Goal: Task Accomplishment & Management: Use online tool/utility

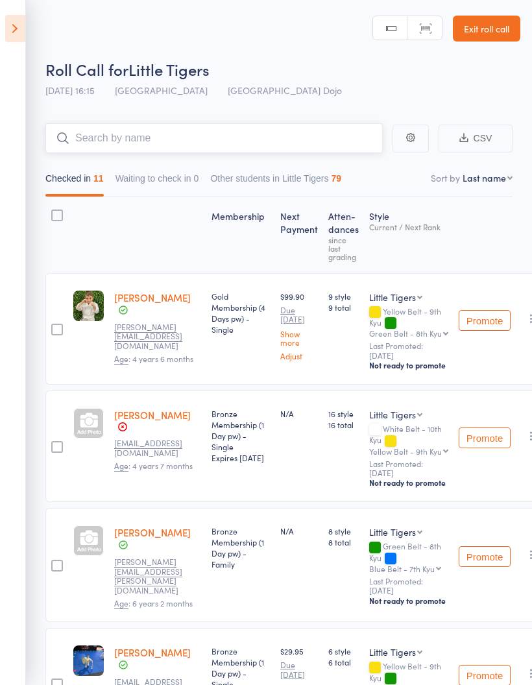
click at [207, 127] on input "search" at bounding box center [213, 138] width 337 height 30
click at [8, 32] on icon at bounding box center [15, 28] width 20 height 27
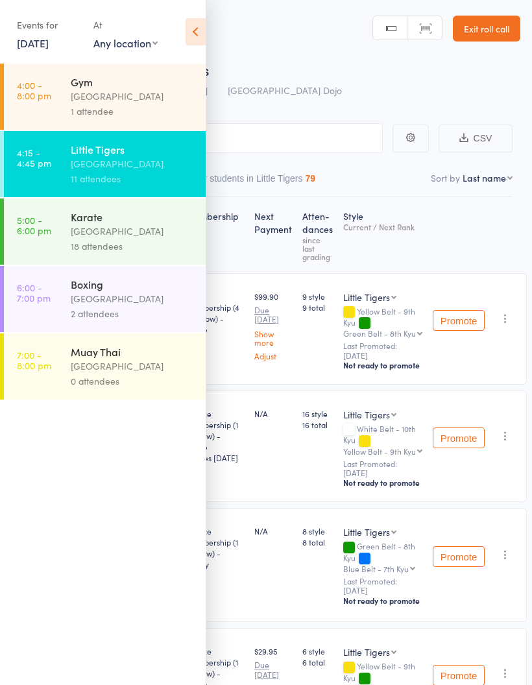
click at [185, 32] on icon at bounding box center [195, 31] width 20 height 27
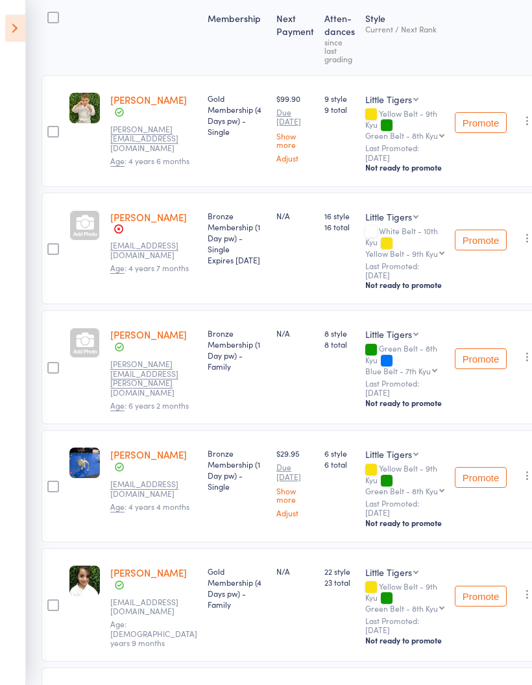
scroll to position [198, 4]
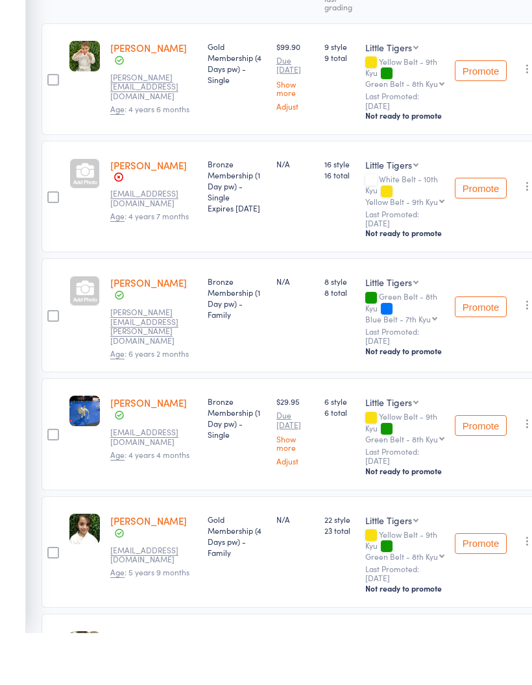
click at [6, 32] on aside "Events for [DATE] [DATE] [DATE] Sun Mon Tue Wed Thu Fri Sat 31 27 28 29 30 31 0…" at bounding box center [13, 342] width 26 height 685
click at [22, 30] on aside "Events for [DATE] [DATE] [DATE] Sun Mon Tue Wed Thu Fri Sat 31 27 28 29 30 31 0…" at bounding box center [13, 342] width 26 height 685
click at [17, 29] on aside "Events for [DATE] [DATE] [DATE] Sun Mon Tue Wed Thu Fri Sat 31 27 28 29 30 31 0…" at bounding box center [13, 342] width 26 height 685
click at [11, 30] on aside "Events for [DATE] [DATE] [DATE] Sun Mon Tue Wed Thu Fri Sat 31 27 28 29 30 31 0…" at bounding box center [13, 342] width 26 height 685
click at [9, 19] on aside "Events for [DATE] [DATE] [DATE] Sun Mon Tue Wed Thu Fri Sat 31 27 28 29 30 31 0…" at bounding box center [13, 342] width 26 height 685
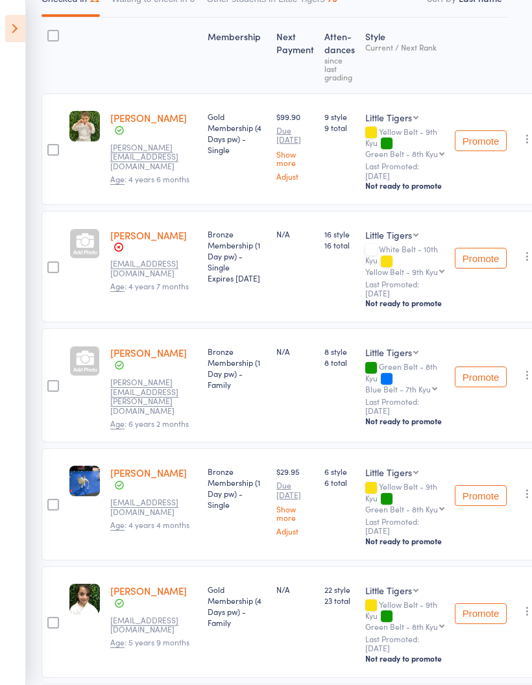
scroll to position [0, 4]
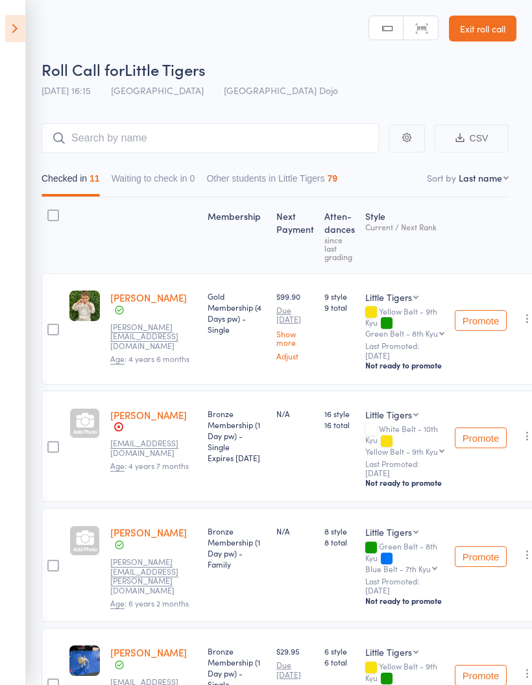
click at [7, 27] on icon at bounding box center [15, 28] width 20 height 27
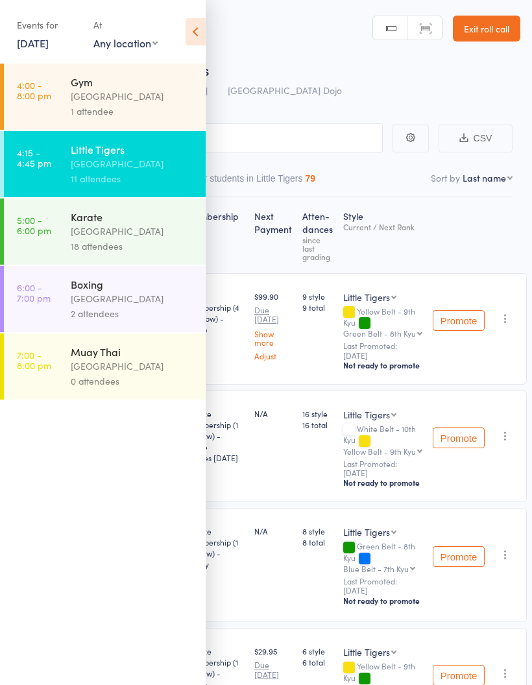
click at [113, 222] on div "Karate" at bounding box center [133, 216] width 124 height 14
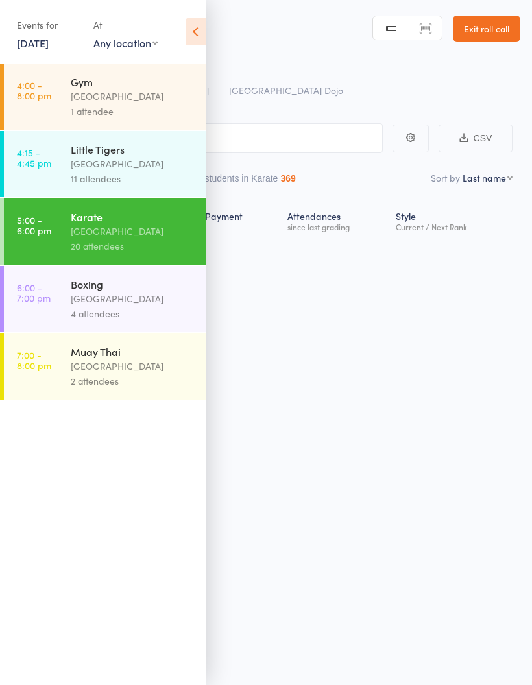
click at [204, 23] on icon at bounding box center [195, 31] width 20 height 27
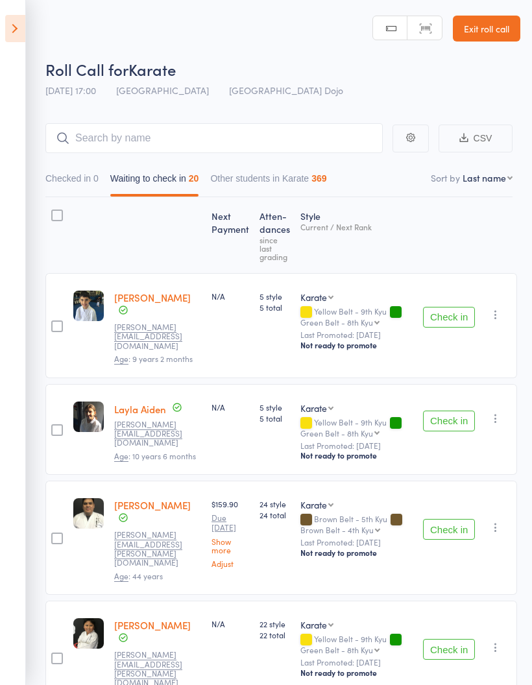
click at [493, 184] on select "First name Last name Birthday [DATE]? Behind on payments? Check in time Next pa…" at bounding box center [487, 177] width 50 height 13
select select "10"
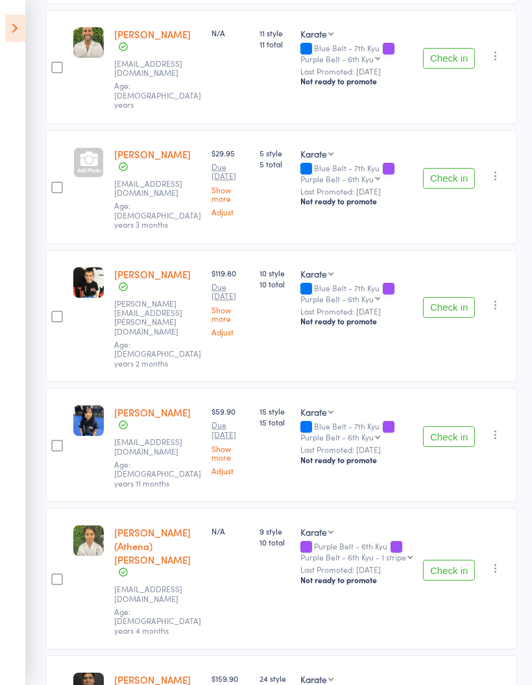
scroll to position [1624, 0]
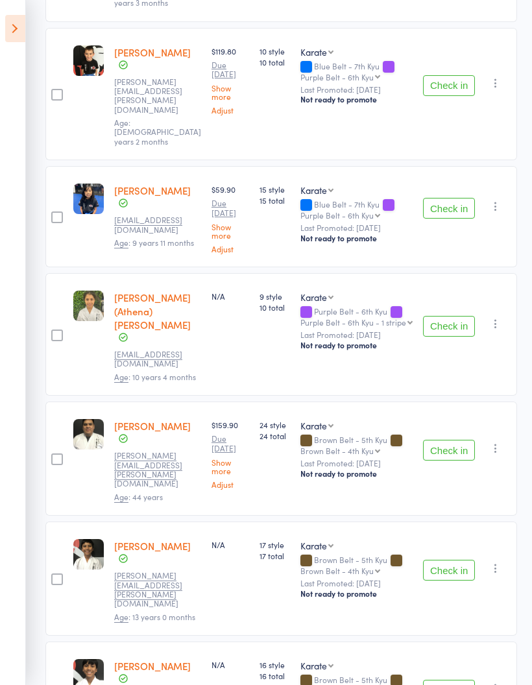
click at [445, 440] on button "Check in" at bounding box center [449, 450] width 52 height 21
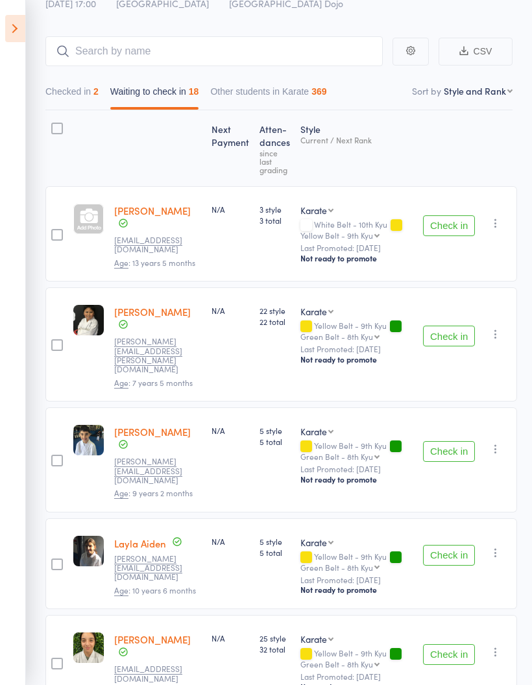
scroll to position [0, 0]
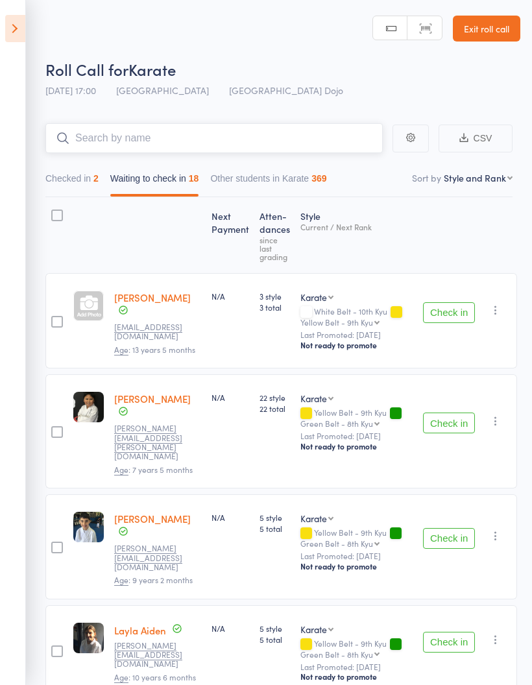
click at [270, 142] on input "search" at bounding box center [213, 138] width 337 height 30
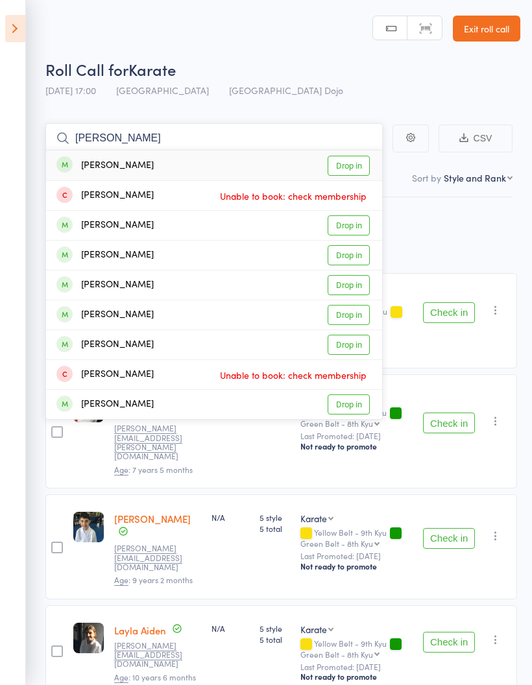
type input "[PERSON_NAME]"
click at [355, 255] on link "Drop in" at bounding box center [348, 255] width 42 height 20
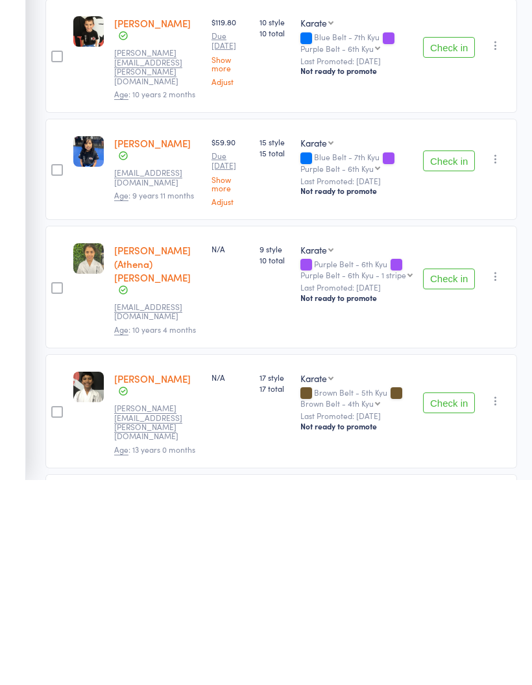
scroll to position [1462, 0]
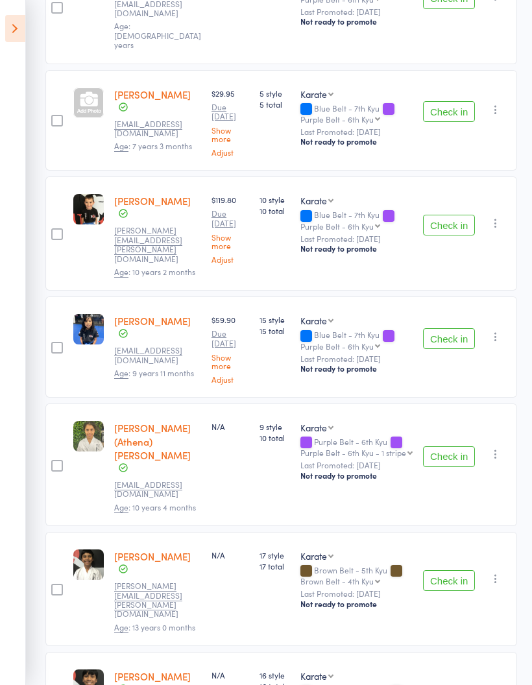
scroll to position [1365, 0]
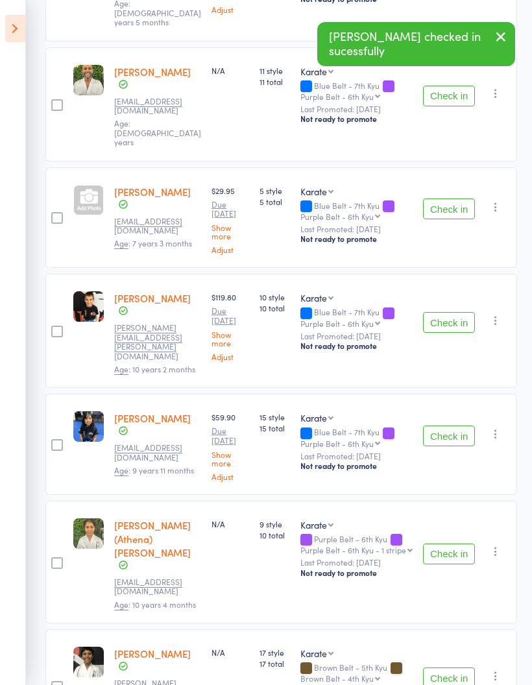
click at [448, 667] on button "Check in" at bounding box center [449, 677] width 52 height 21
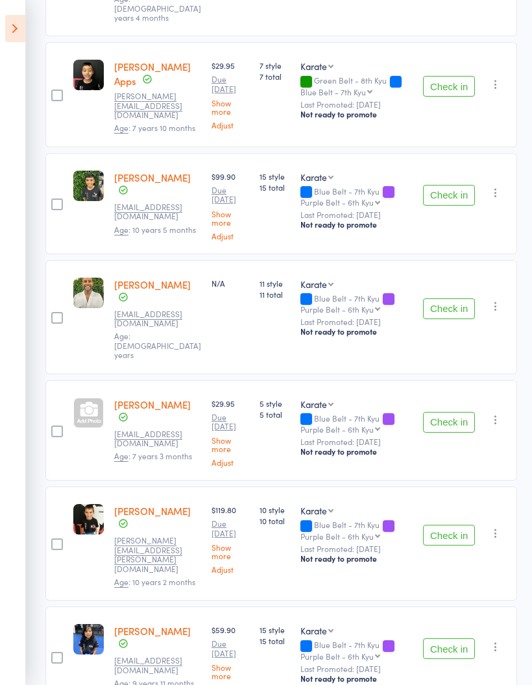
scroll to position [1119, 0]
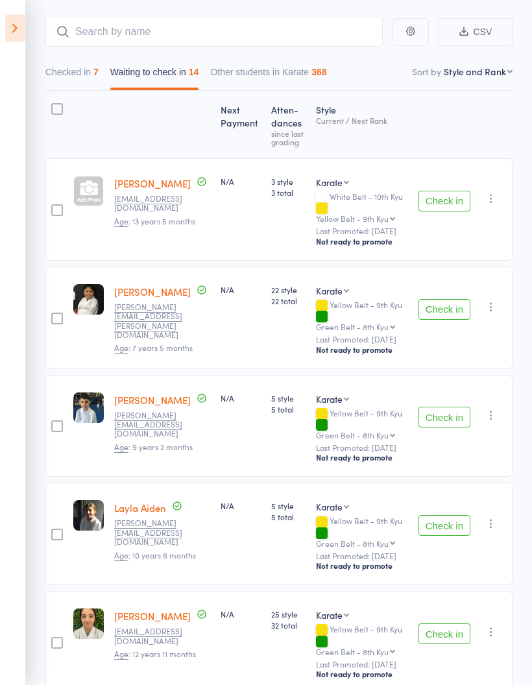
scroll to position [0, 0]
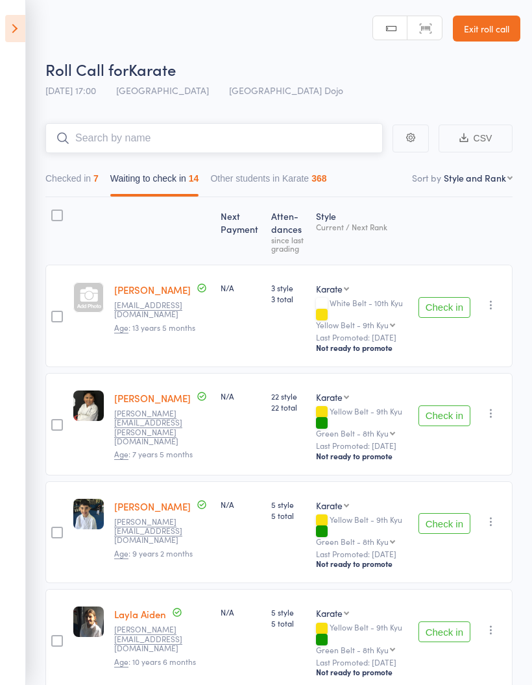
click at [309, 139] on input "search" at bounding box center [213, 138] width 337 height 30
type input "H"
click at [318, 182] on button "Other students in Karate 368" at bounding box center [268, 182] width 116 height 30
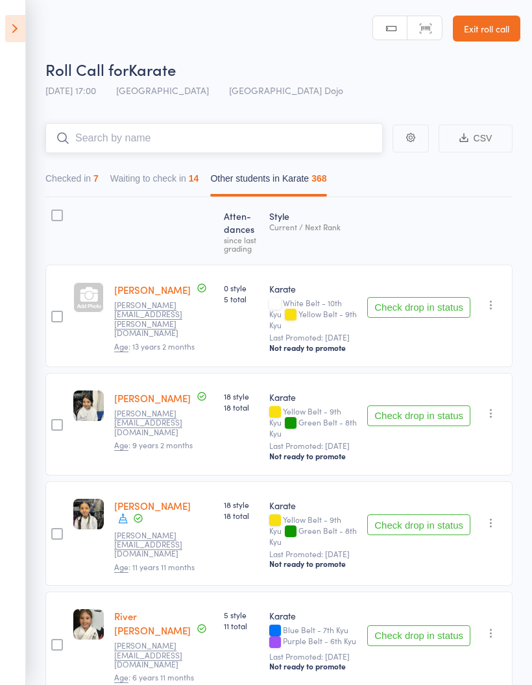
click at [189, 187] on button "Waiting to check in 14" at bounding box center [154, 182] width 89 height 30
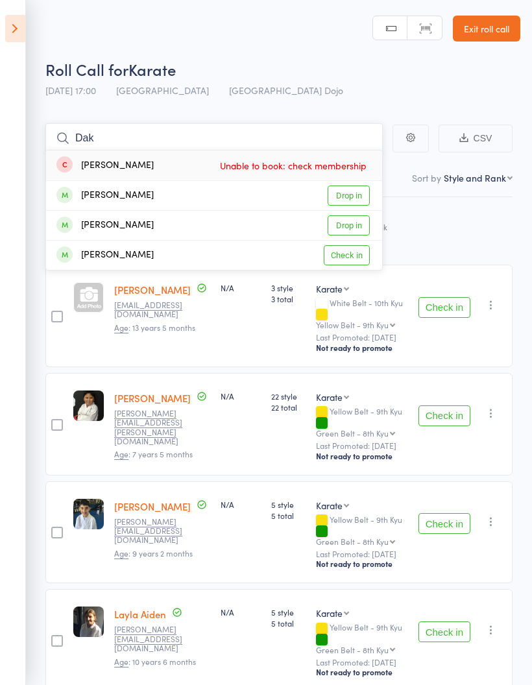
type input "Dak"
click at [356, 197] on link "Drop in" at bounding box center [348, 195] width 42 height 20
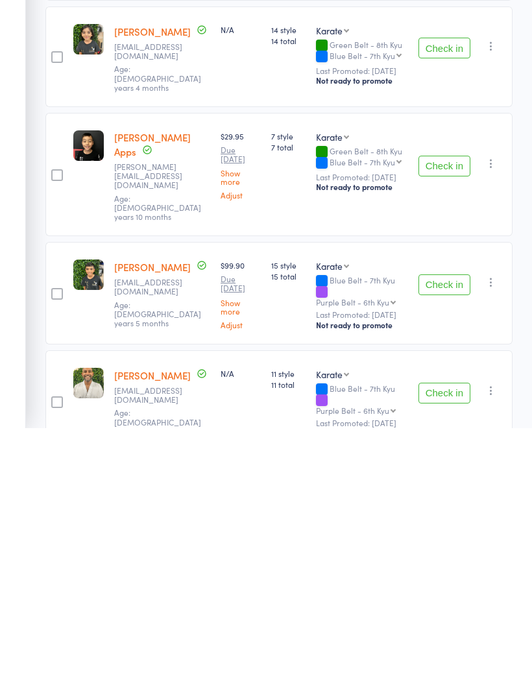
scroll to position [1067, 0]
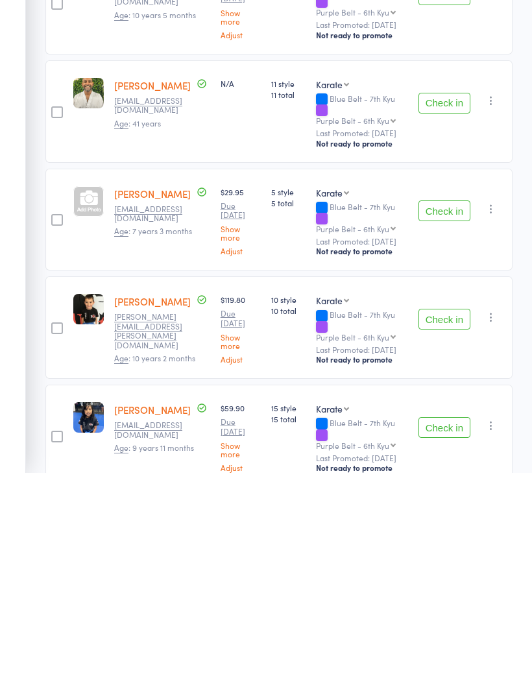
click at [441, 521] on button "Check in" at bounding box center [444, 531] width 52 height 21
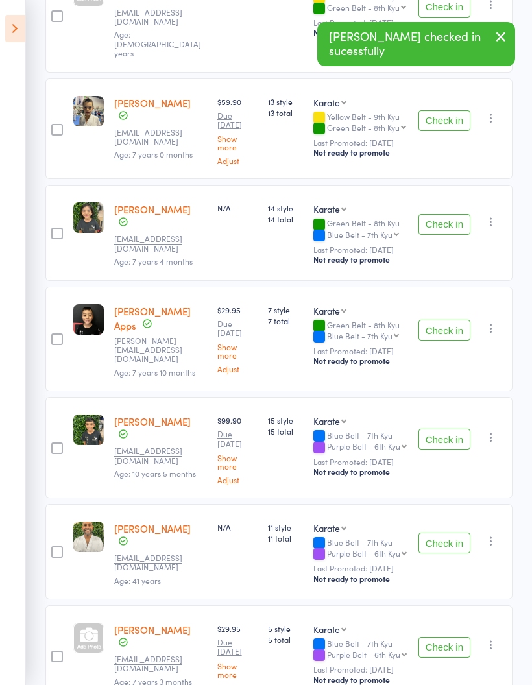
scroll to position [960, 0]
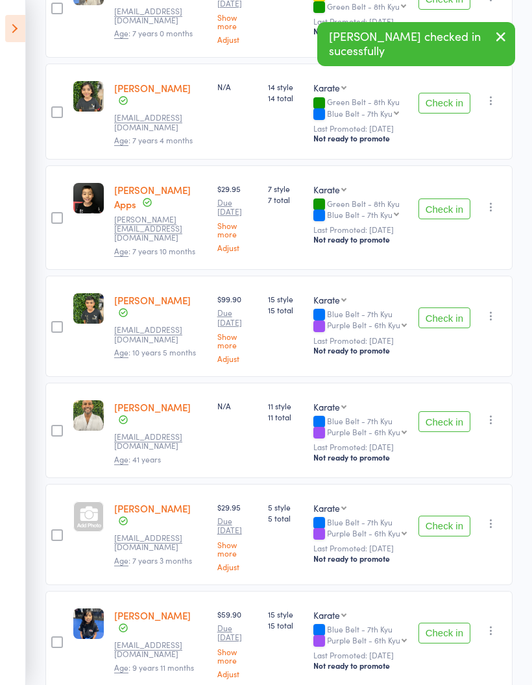
click at [441, 515] on button "Check in" at bounding box center [444, 525] width 52 height 21
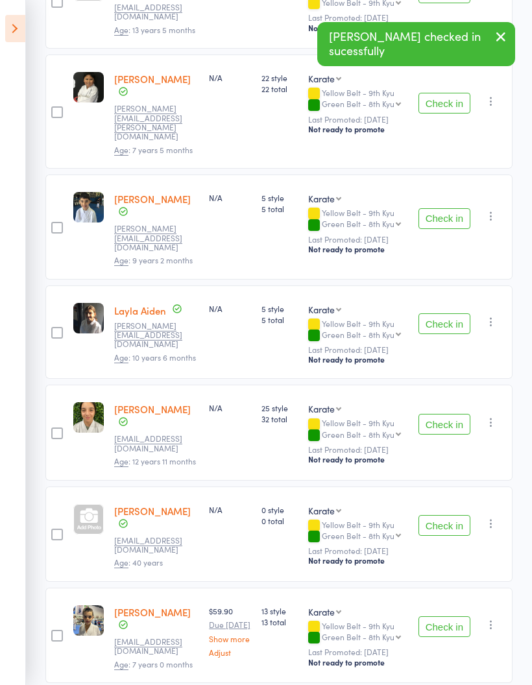
scroll to position [0, 0]
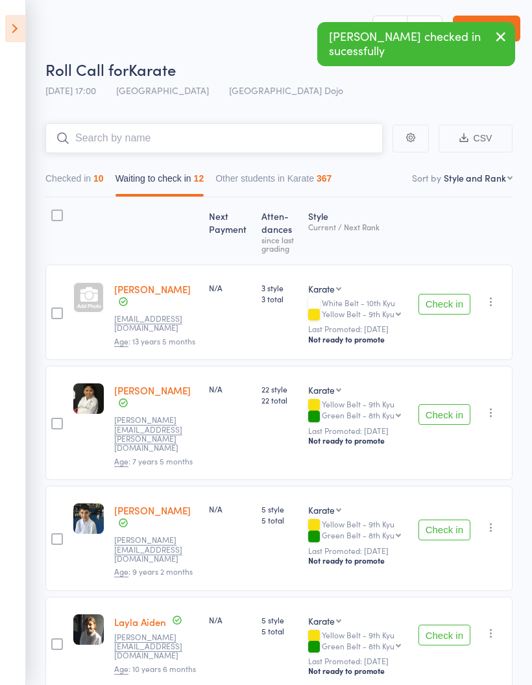
click at [267, 144] on input "search" at bounding box center [213, 138] width 337 height 30
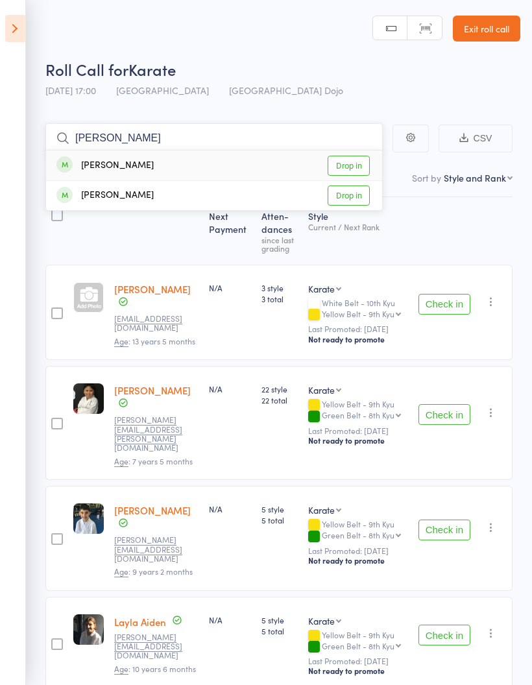
type input "[PERSON_NAME]"
click at [345, 158] on link "Drop in" at bounding box center [348, 166] width 42 height 20
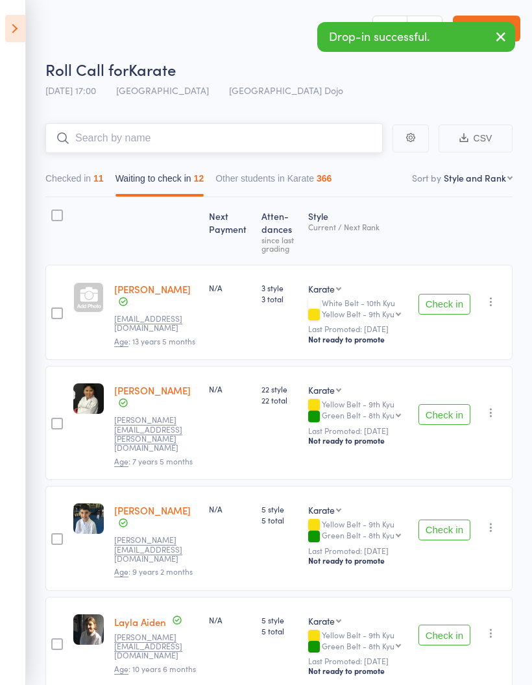
click at [91, 186] on button "Checked in 11" at bounding box center [74, 182] width 58 height 30
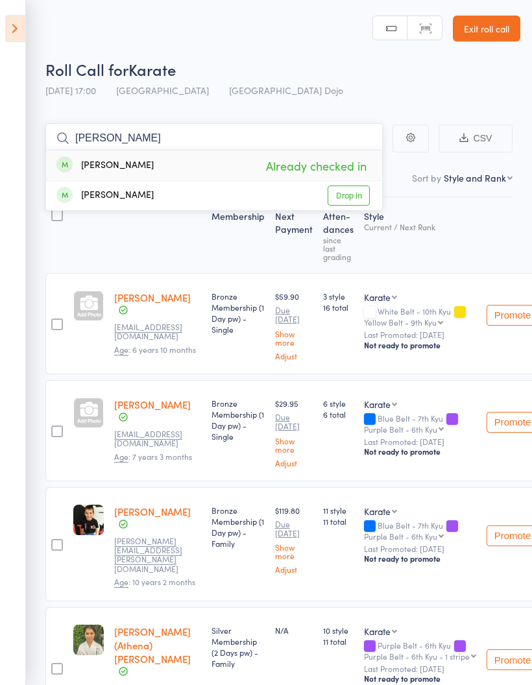
type input "[PERSON_NAME]"
click at [350, 198] on link "Drop in" at bounding box center [348, 195] width 42 height 20
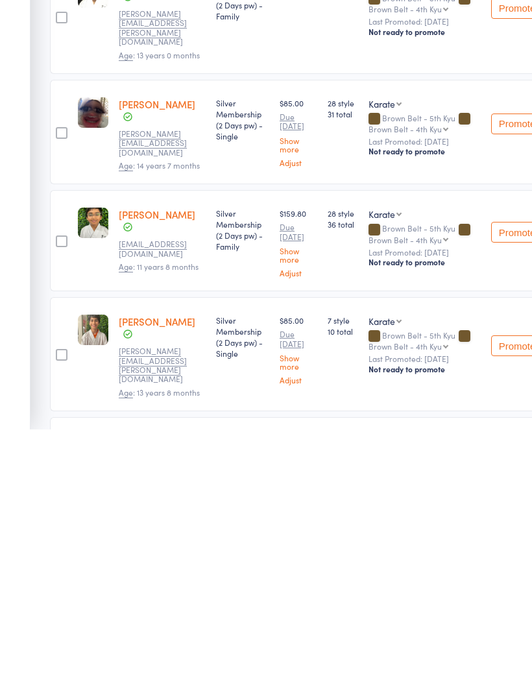
scroll to position [888, 43]
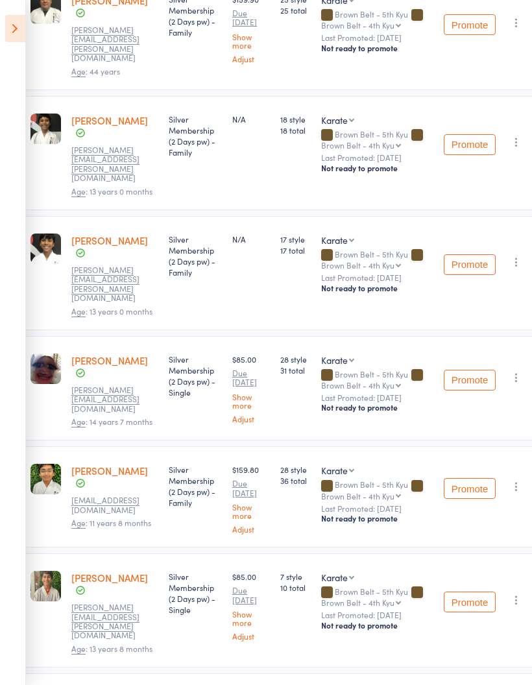
scroll to position [883, 43]
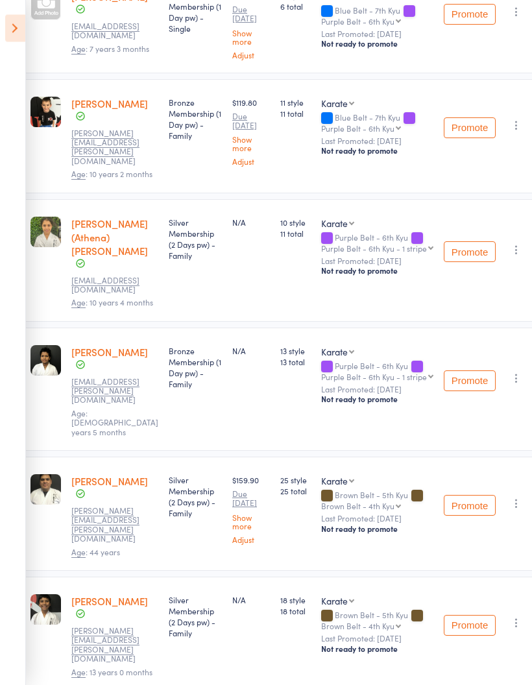
scroll to position [0, 43]
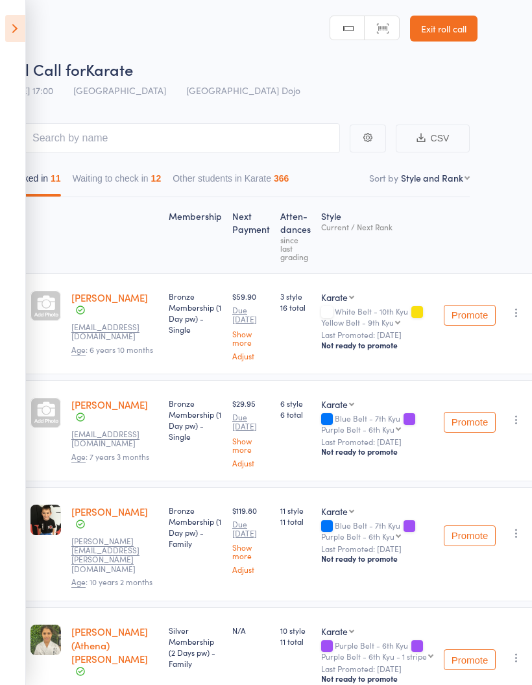
click at [160, 188] on button "Waiting to check in 12" at bounding box center [117, 182] width 89 height 30
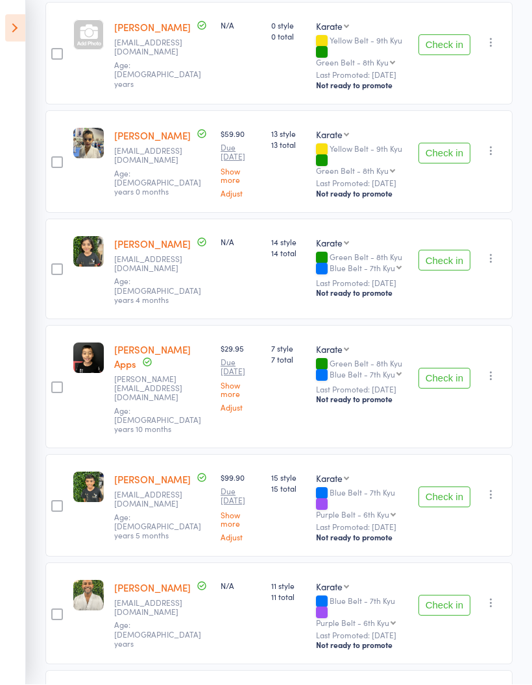
scroll to position [801, 0]
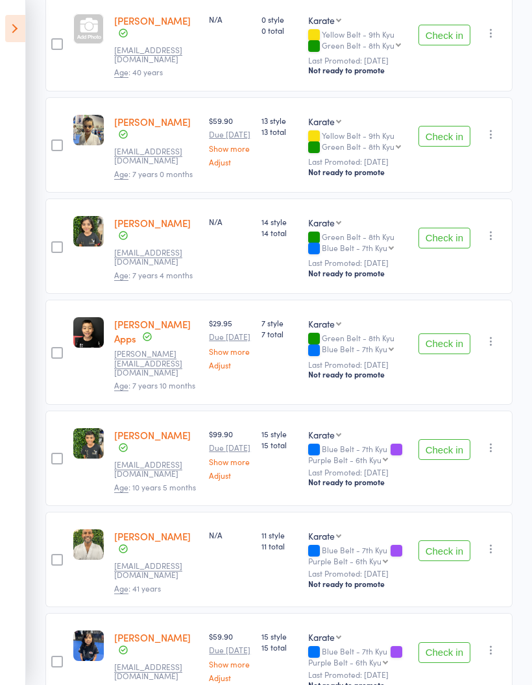
click at [449, 439] on button "Check in" at bounding box center [444, 449] width 52 height 21
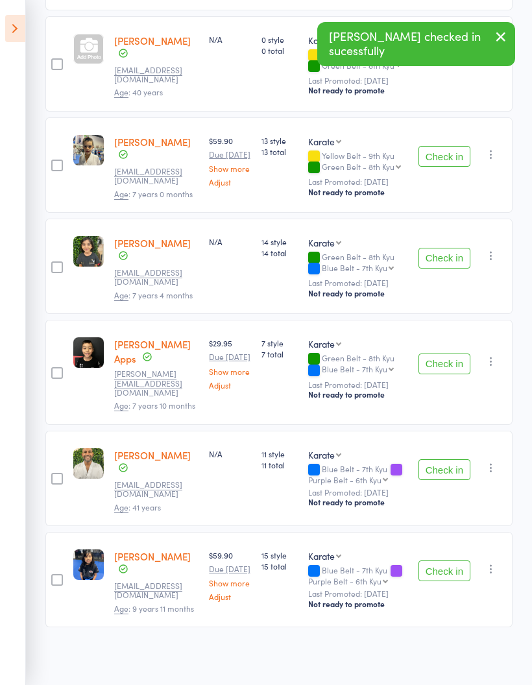
scroll to position [694, 0]
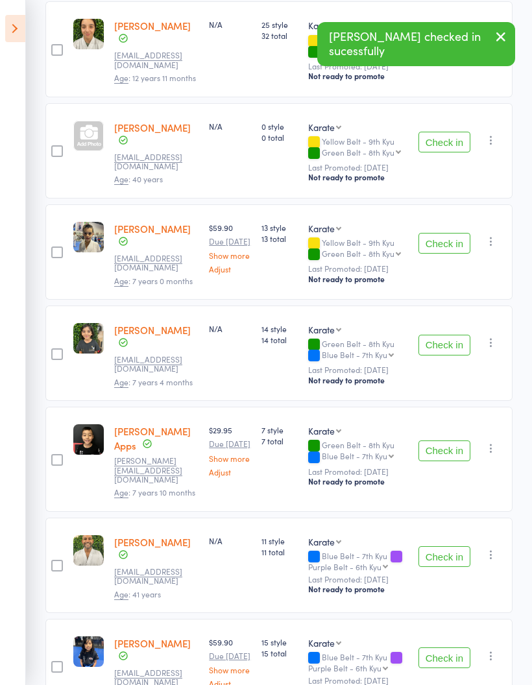
click at [436, 546] on button "Check in" at bounding box center [444, 556] width 52 height 21
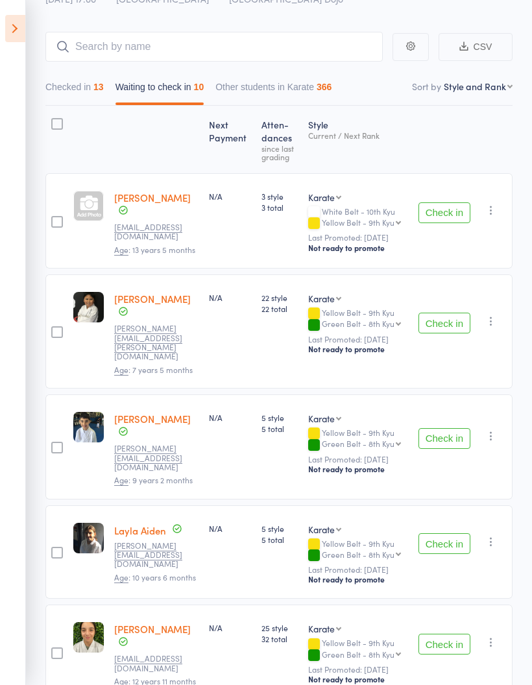
scroll to position [0, 0]
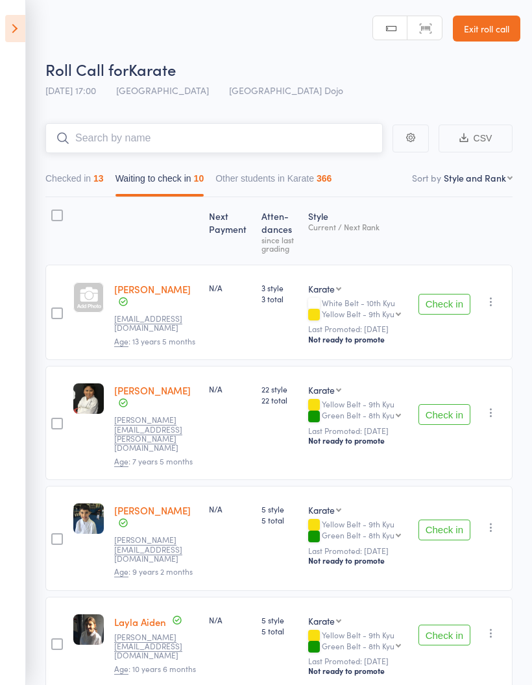
click at [279, 134] on input "search" at bounding box center [213, 138] width 337 height 30
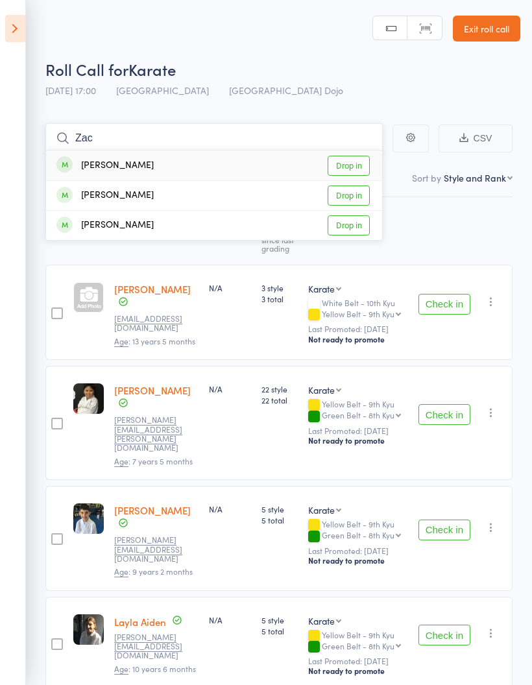
type input "Zac"
click at [355, 224] on link "Drop in" at bounding box center [348, 225] width 42 height 20
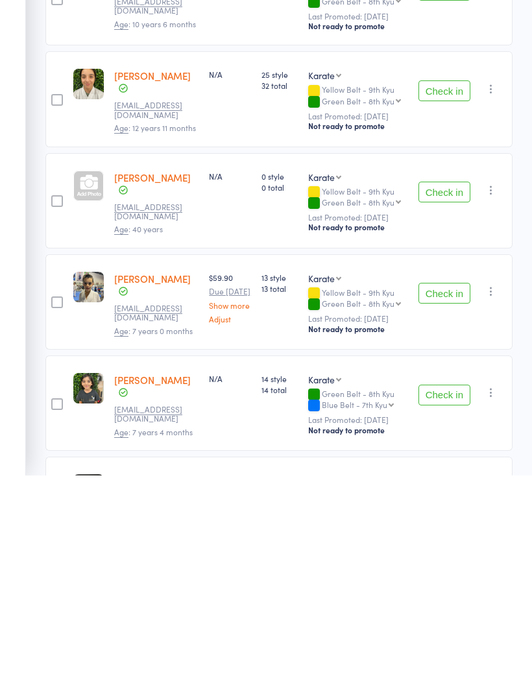
scroll to position [649, 0]
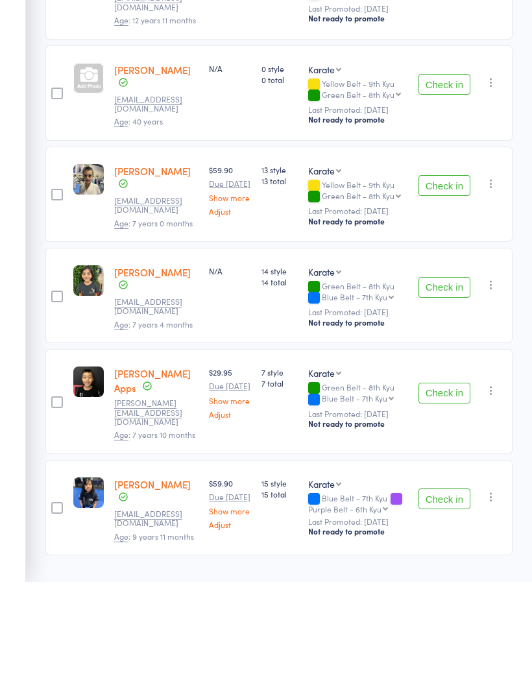
click at [441, 380] on button "Check in" at bounding box center [444, 390] width 52 height 21
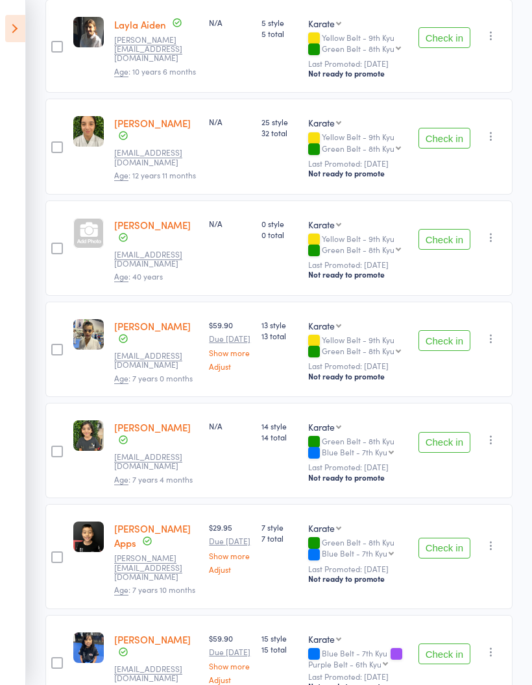
scroll to position [499, 0]
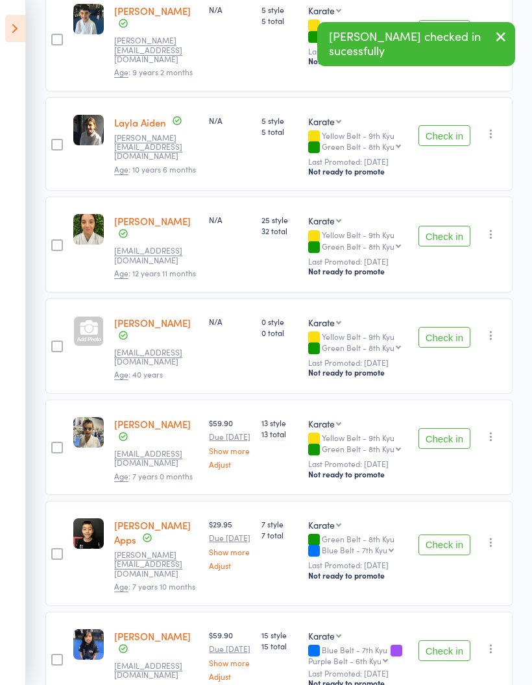
click at [445, 534] on button "Check in" at bounding box center [444, 544] width 52 height 21
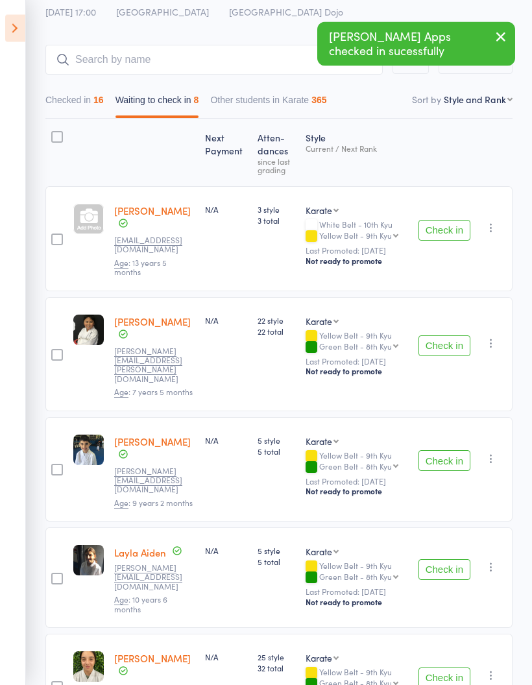
scroll to position [0, 0]
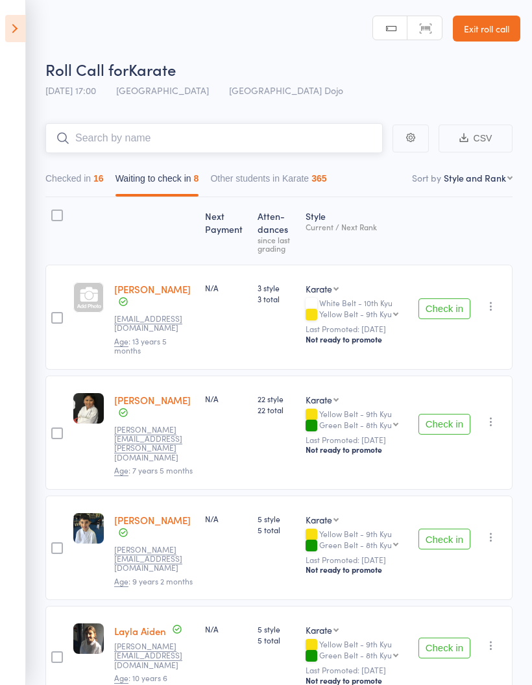
click at [303, 142] on input "search" at bounding box center [213, 138] width 337 height 30
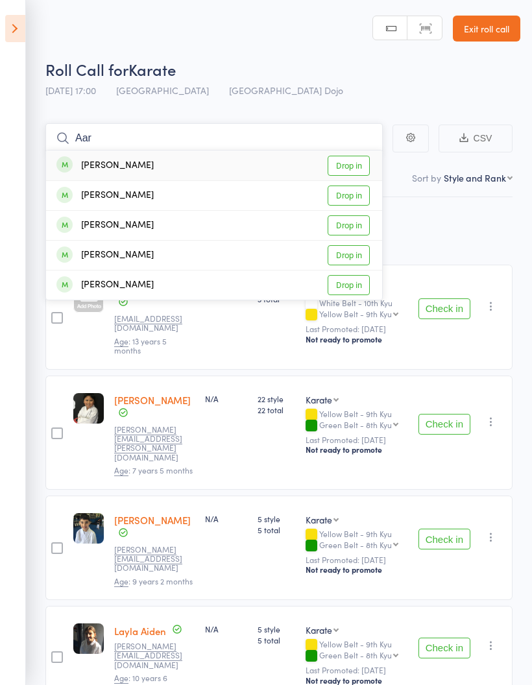
type input "Aar"
click at [353, 198] on link "Drop in" at bounding box center [348, 195] width 42 height 20
type input "[PERSON_NAME]"
click at [353, 196] on link "Drop in" at bounding box center [348, 195] width 42 height 20
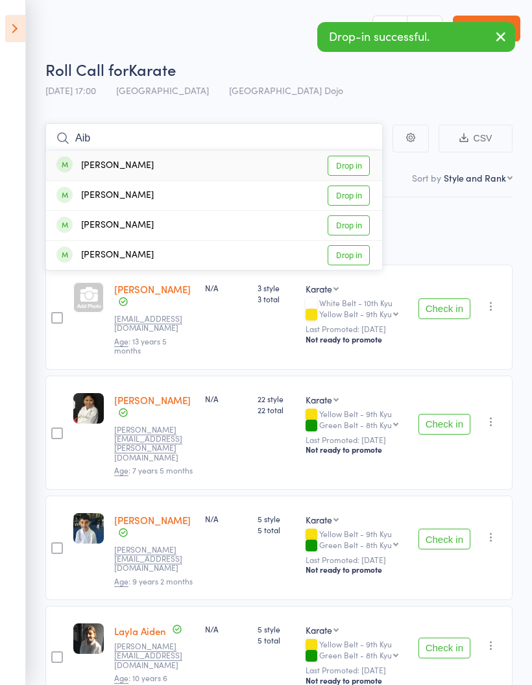
type input "Aib"
click at [350, 199] on link "Drop in" at bounding box center [348, 195] width 42 height 20
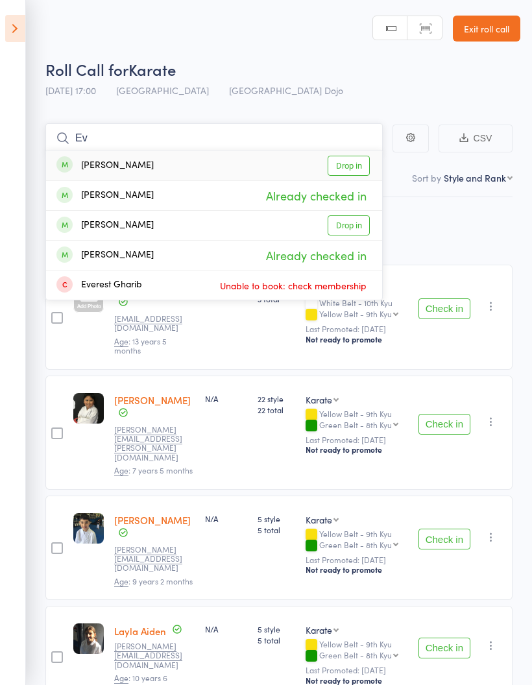
type input "E"
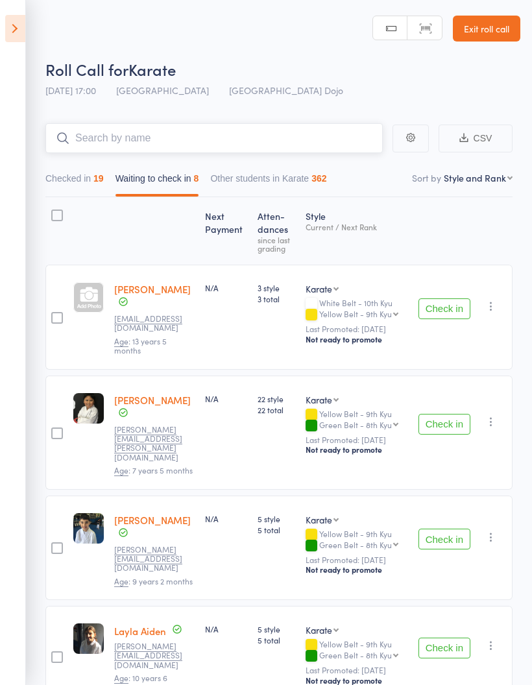
type input "A"
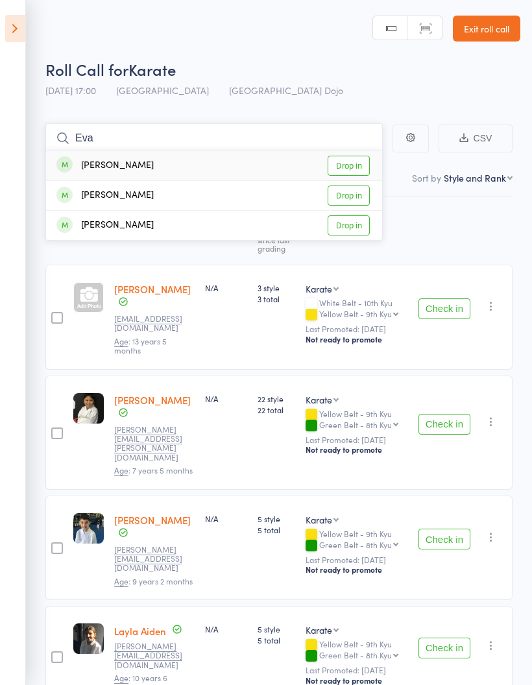
type input "Eva"
click at [358, 226] on link "Drop in" at bounding box center [348, 225] width 42 height 20
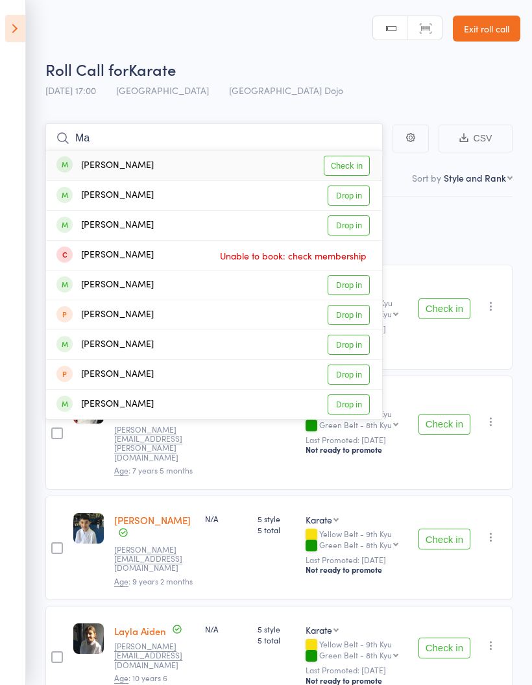
type input "M"
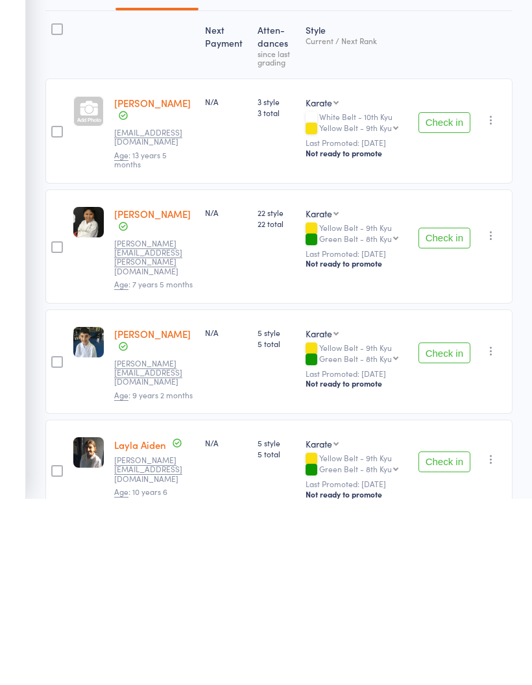
scroll to position [123, 0]
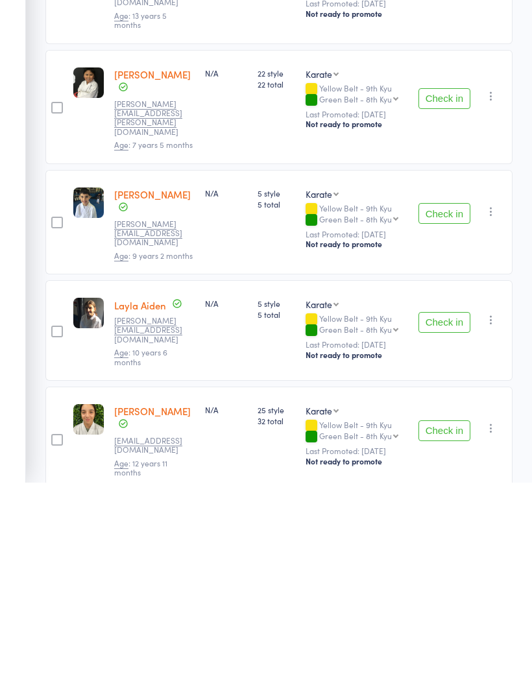
click at [447, 291] on button "Check in" at bounding box center [444, 301] width 52 height 21
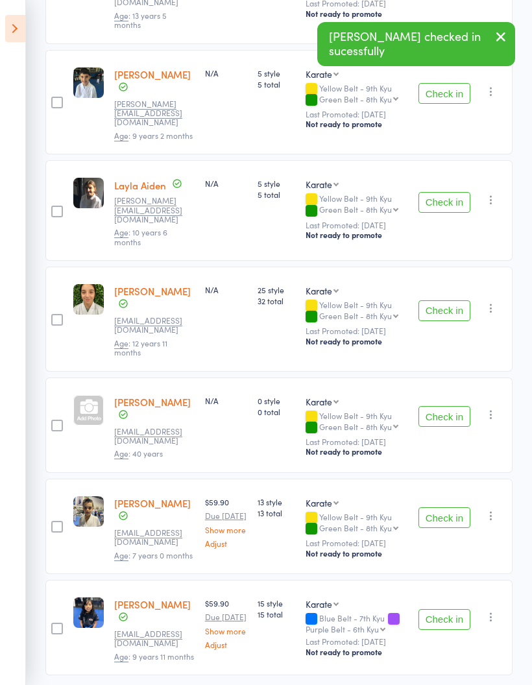
click at [444, 507] on button "Check in" at bounding box center [444, 517] width 52 height 21
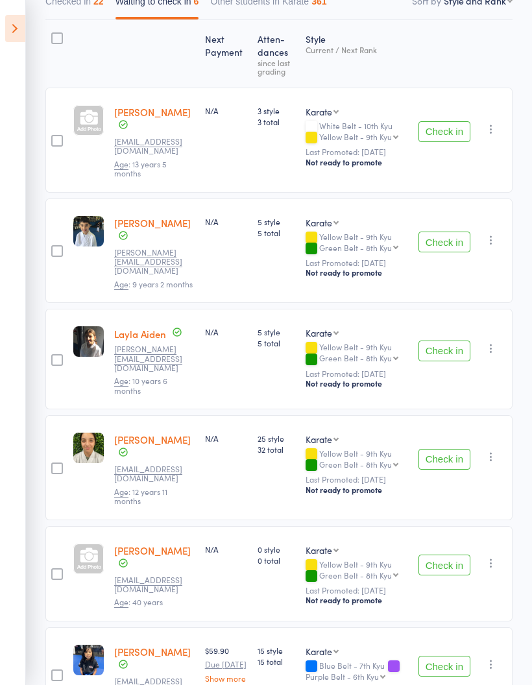
scroll to position [0, 0]
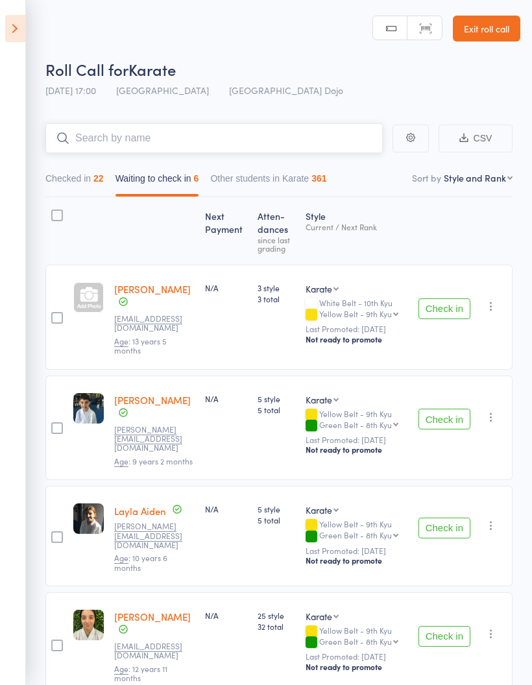
click at [215, 141] on input "search" at bounding box center [213, 138] width 337 height 30
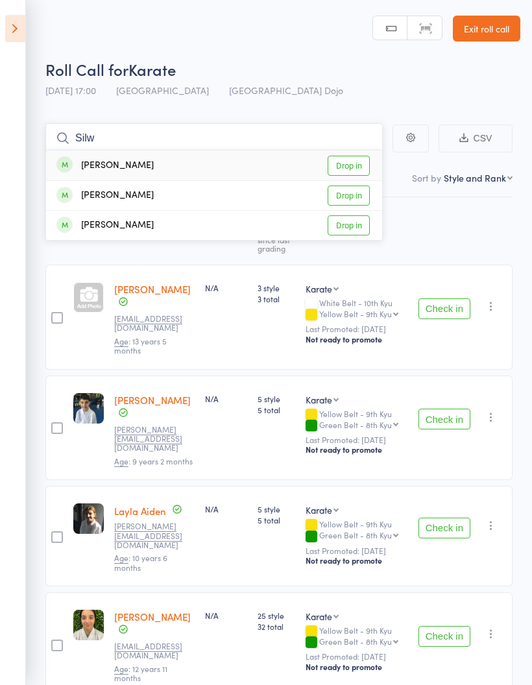
type input "Silw"
click at [350, 165] on link "Drop in" at bounding box center [348, 166] width 42 height 20
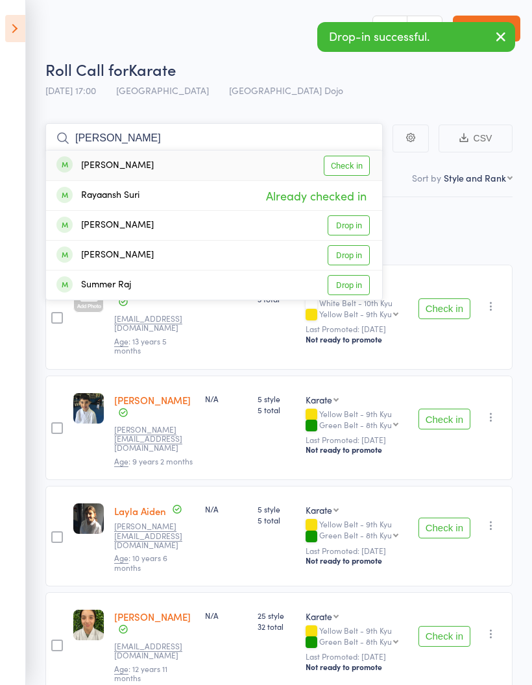
type input "[PERSON_NAME]"
click at [347, 165] on link "Check in" at bounding box center [346, 166] width 46 height 20
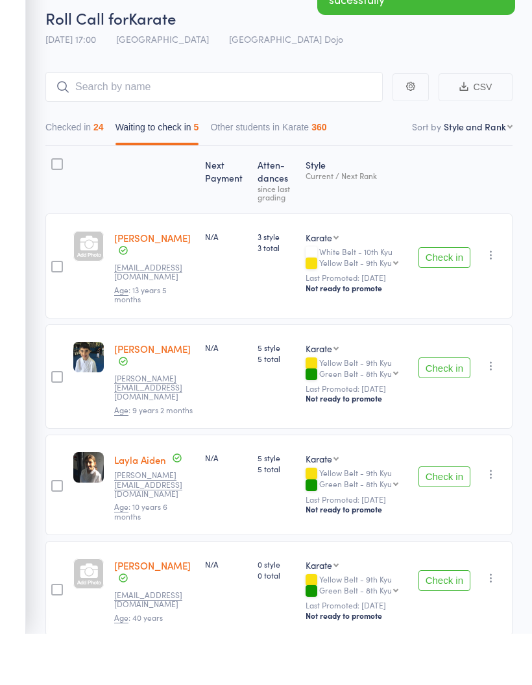
click at [448, 408] on button "Check in" at bounding box center [444, 418] width 52 height 21
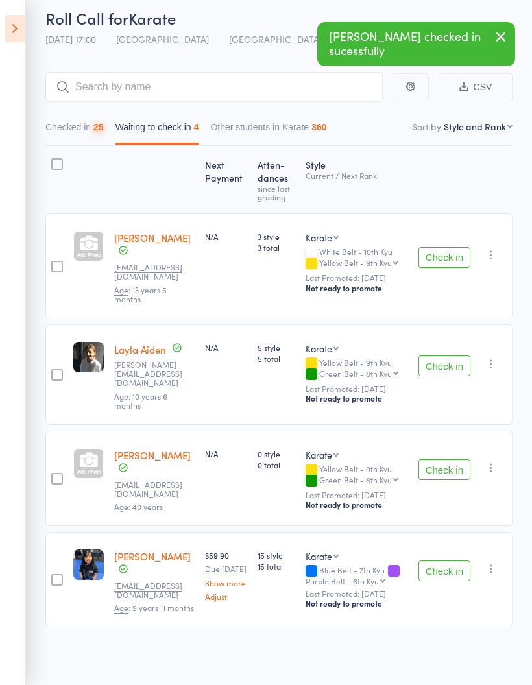
scroll to position [39, 0]
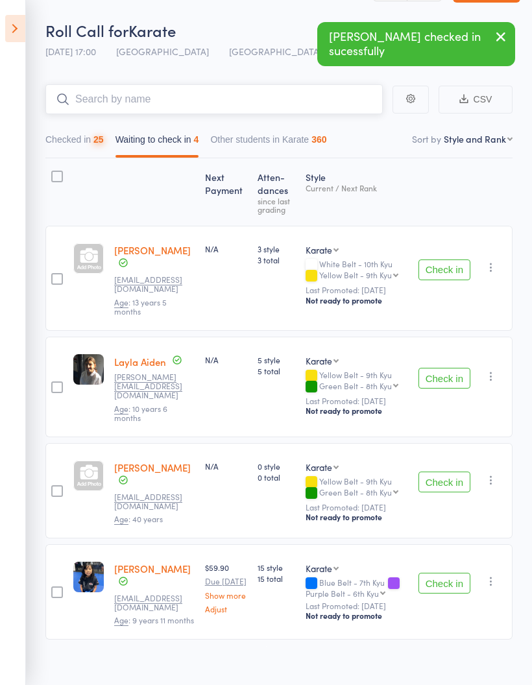
click at [226, 99] on input "search" at bounding box center [213, 99] width 337 height 30
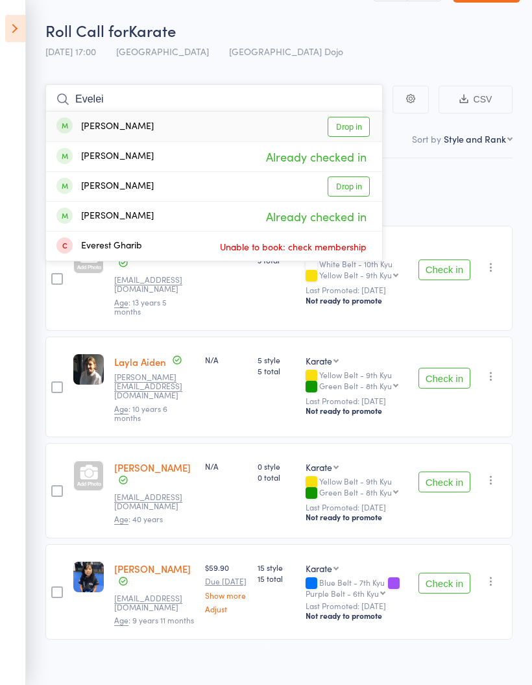
type input "Evelei"
click at [357, 124] on link "Drop in" at bounding box center [348, 127] width 42 height 20
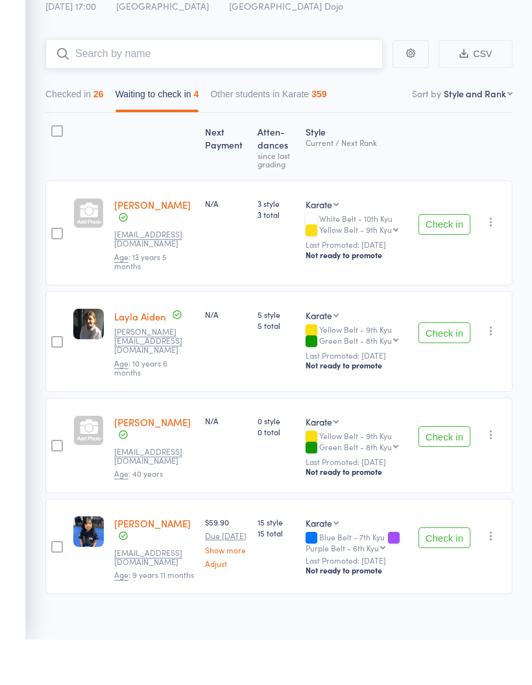
scroll to position [0, 0]
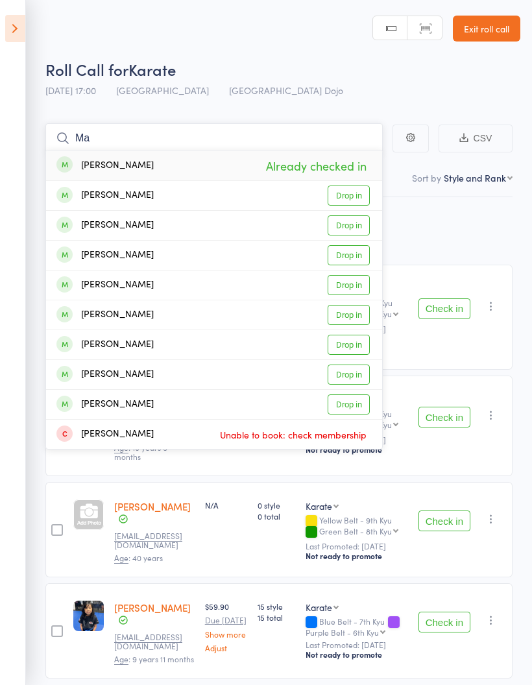
type input "M"
type input "Mat"
click at [353, 257] on link "Drop in" at bounding box center [348, 255] width 42 height 20
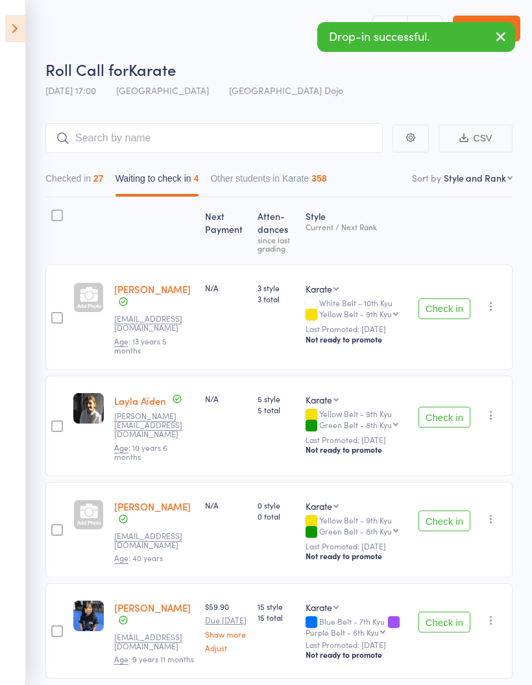
click at [441, 303] on button "Check in" at bounding box center [444, 308] width 52 height 21
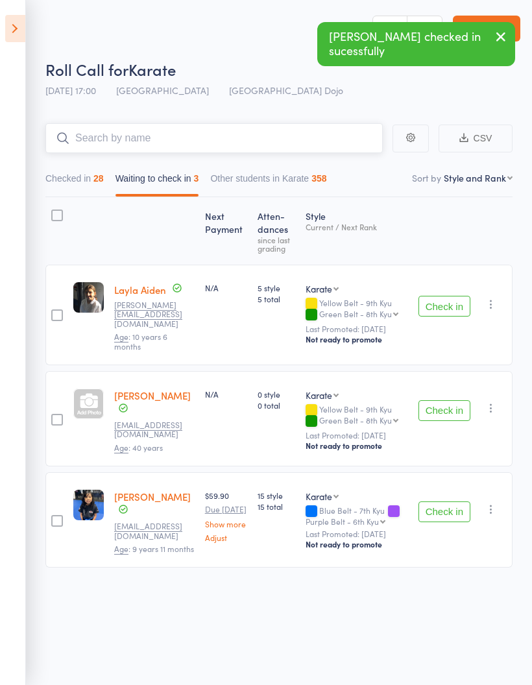
click at [263, 137] on input "search" at bounding box center [213, 138] width 337 height 30
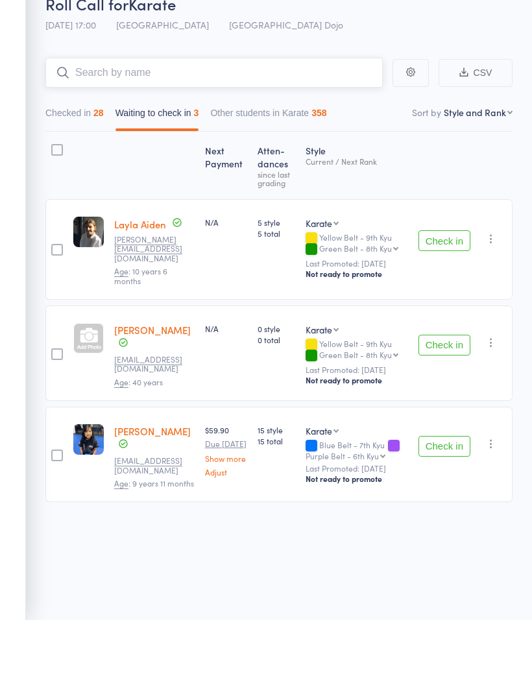
type input "R"
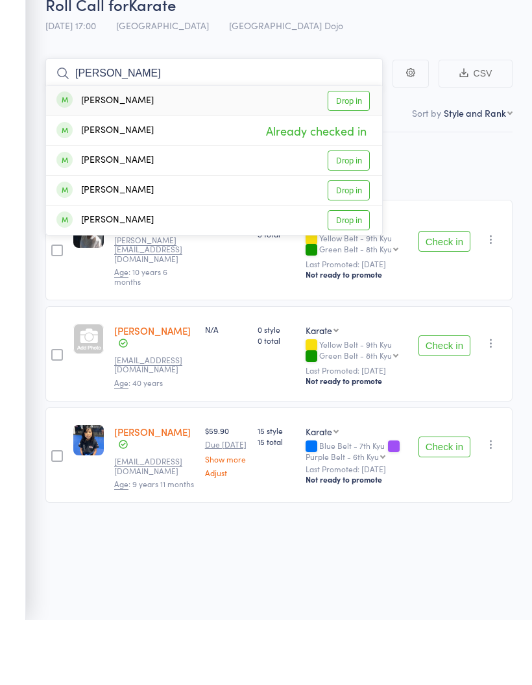
type input "[PERSON_NAME]"
click at [352, 215] on link "Drop in" at bounding box center [348, 225] width 42 height 20
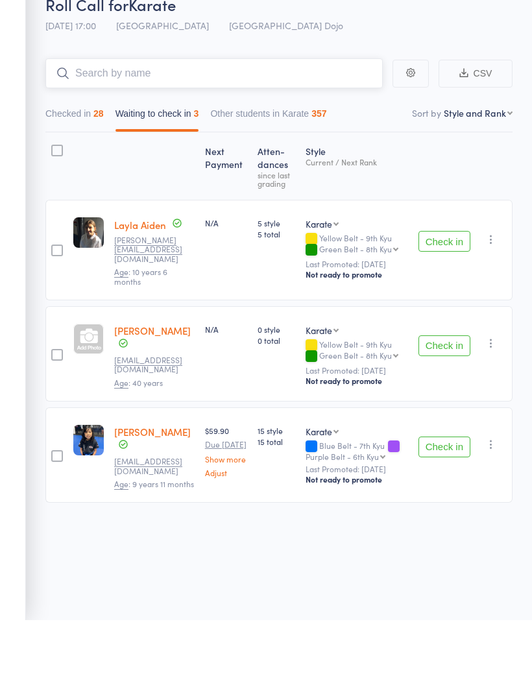
click at [92, 167] on button "Checked in 28" at bounding box center [74, 182] width 58 height 30
